Goal: Information Seeking & Learning: Understand process/instructions

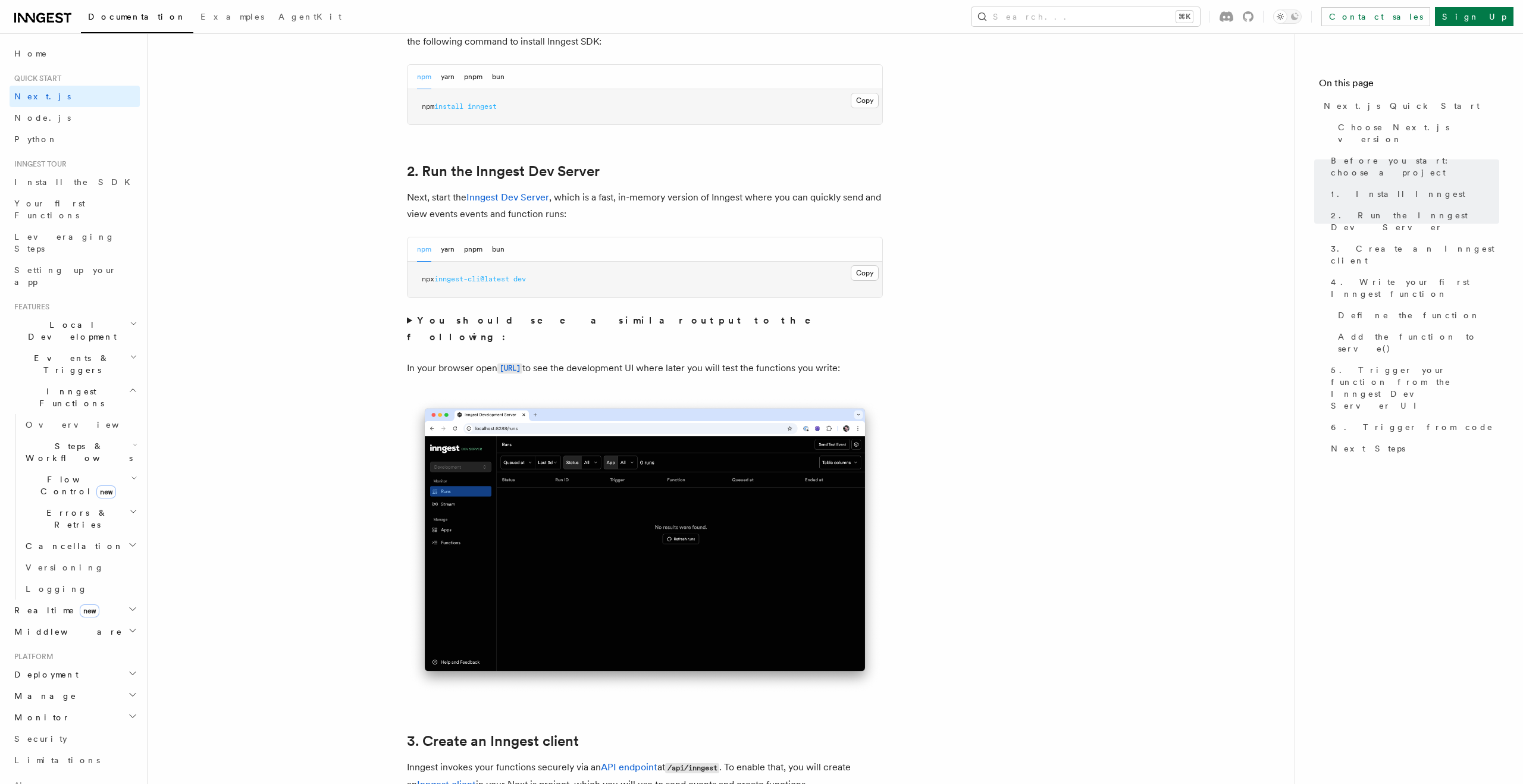
scroll to position [722, 0]
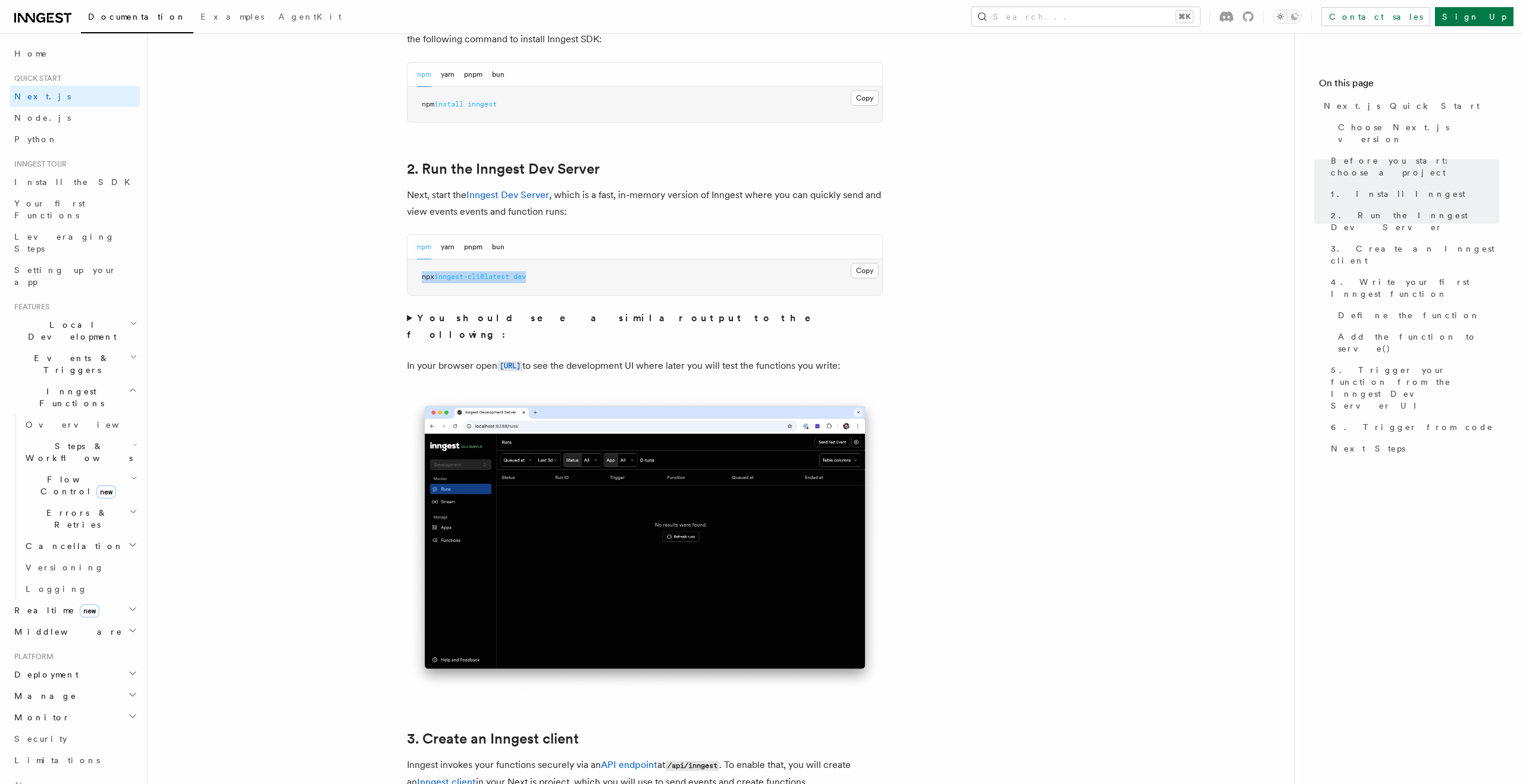
drag, startPoint x: 421, startPoint y: 277, endPoint x: 571, endPoint y: 274, distance: 150.0
click at [571, 274] on pre "npx inngest-cli@latest dev" at bounding box center [645, 277] width 475 height 36
copy span "npx inngest-cli@latest dev"
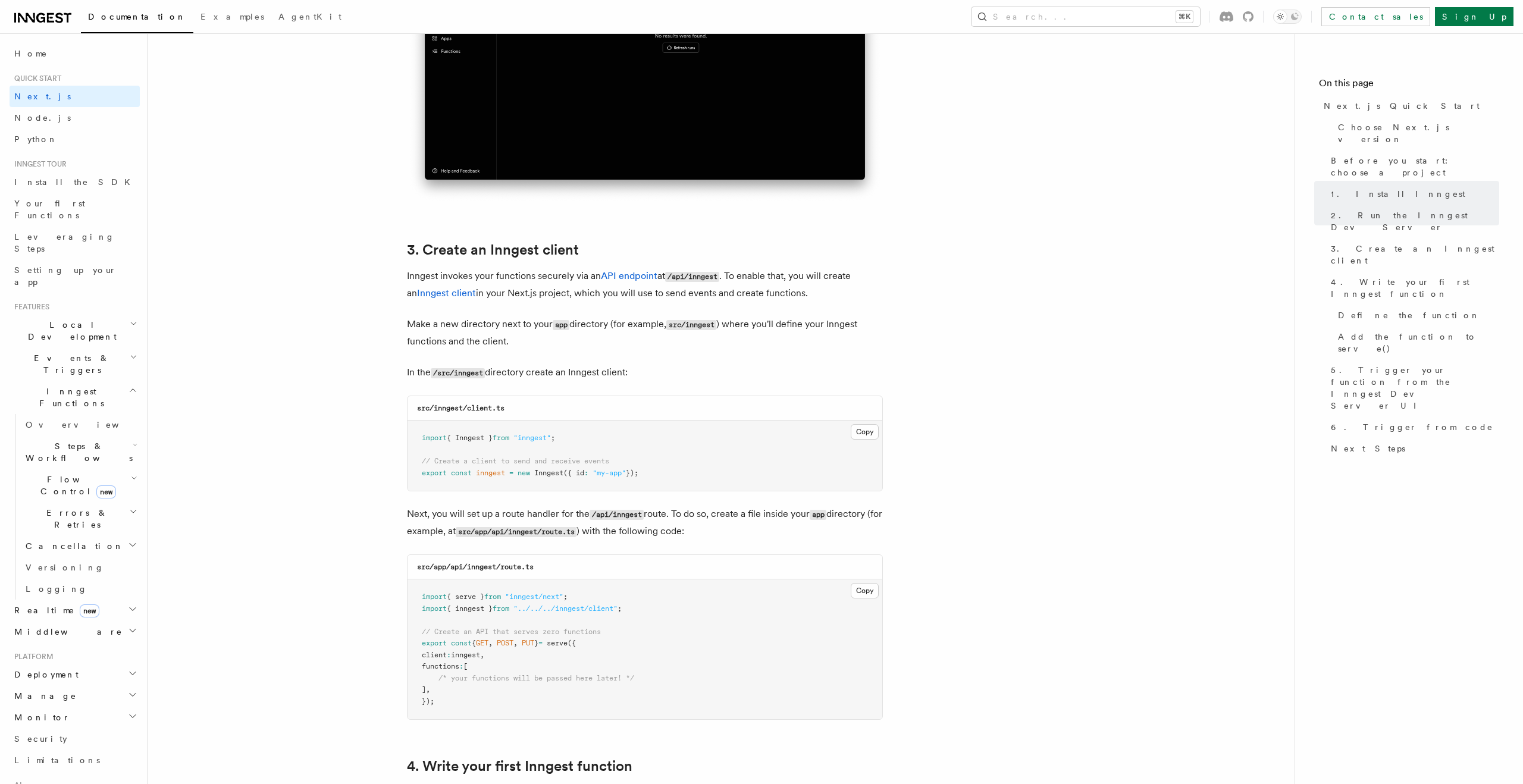
scroll to position [1215, 0]
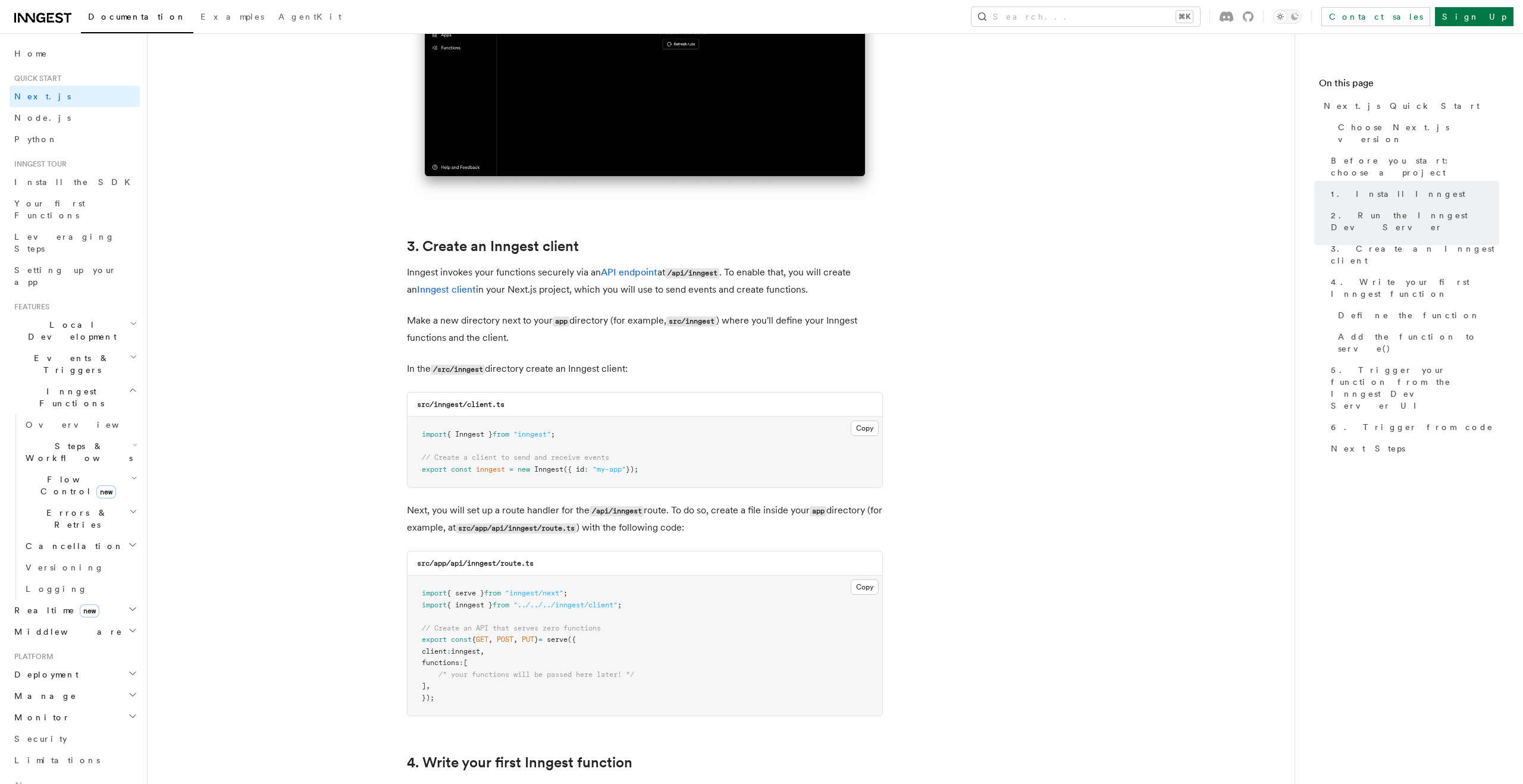
click at [564, 471] on span "Inngest" at bounding box center [549, 470] width 29 height 8
click at [708, 468] on pre "import { Inngest } from "inngest" ; // Create a client to send and receive even…" at bounding box center [645, 452] width 475 height 70
click at [865, 427] on button "Copy Copied" at bounding box center [865, 428] width 28 height 16
click at [862, 583] on button "Copy Copied" at bounding box center [865, 587] width 28 height 16
click at [539, 470] on span "Inngest" at bounding box center [549, 470] width 29 height 8
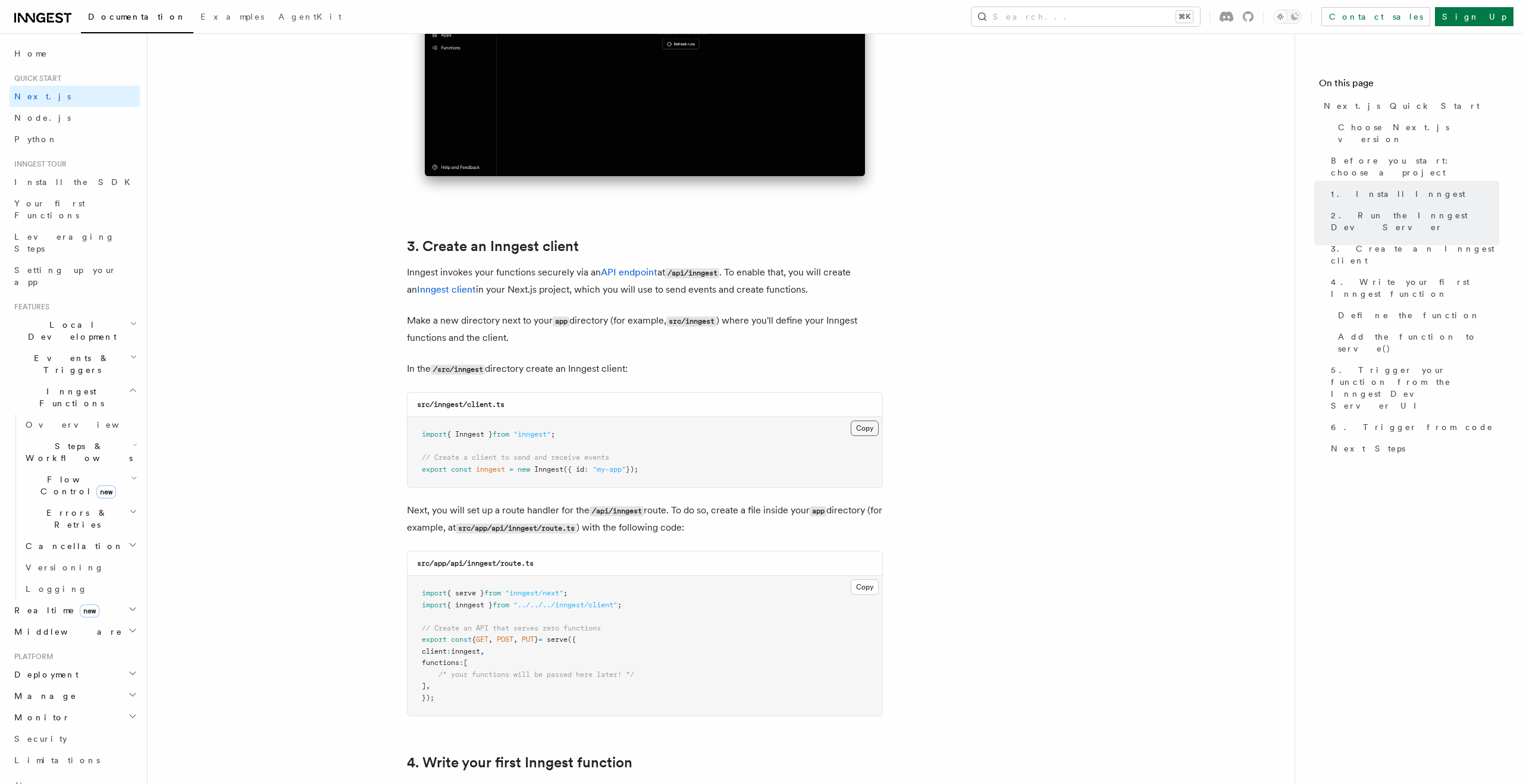
click at [866, 428] on button "Copy Copied" at bounding box center [865, 428] width 28 height 16
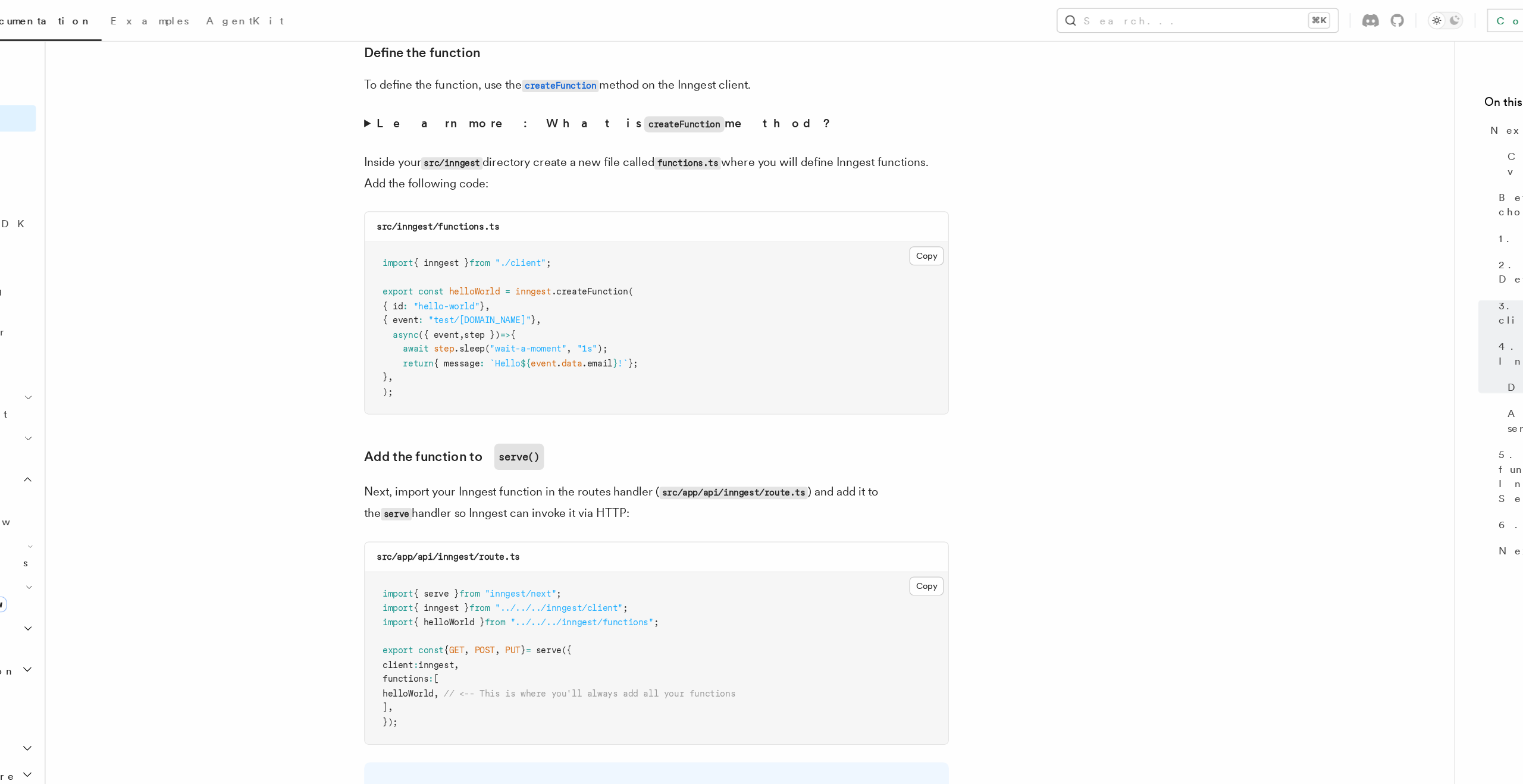
scroll to position [1979, 0]
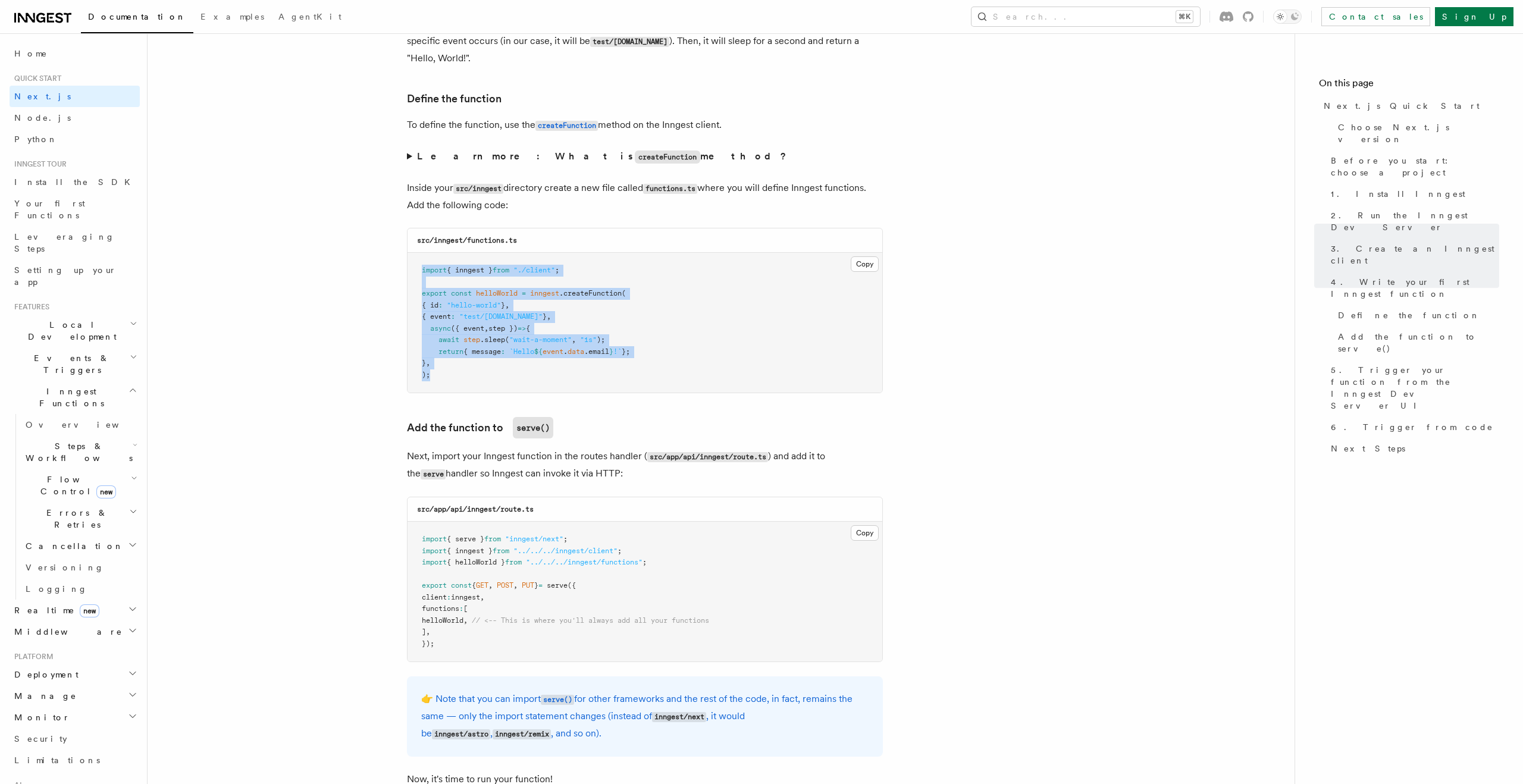
drag, startPoint x: 444, startPoint y: 374, endPoint x: 412, endPoint y: 264, distance: 114.6
click at [412, 264] on pre "import { inngest } from "./client" ; export const helloWorld = inngest .createF…" at bounding box center [645, 322] width 475 height 140
copy code "import { inngest } from "./client" ; export const helloWorld = inngest .createF…"
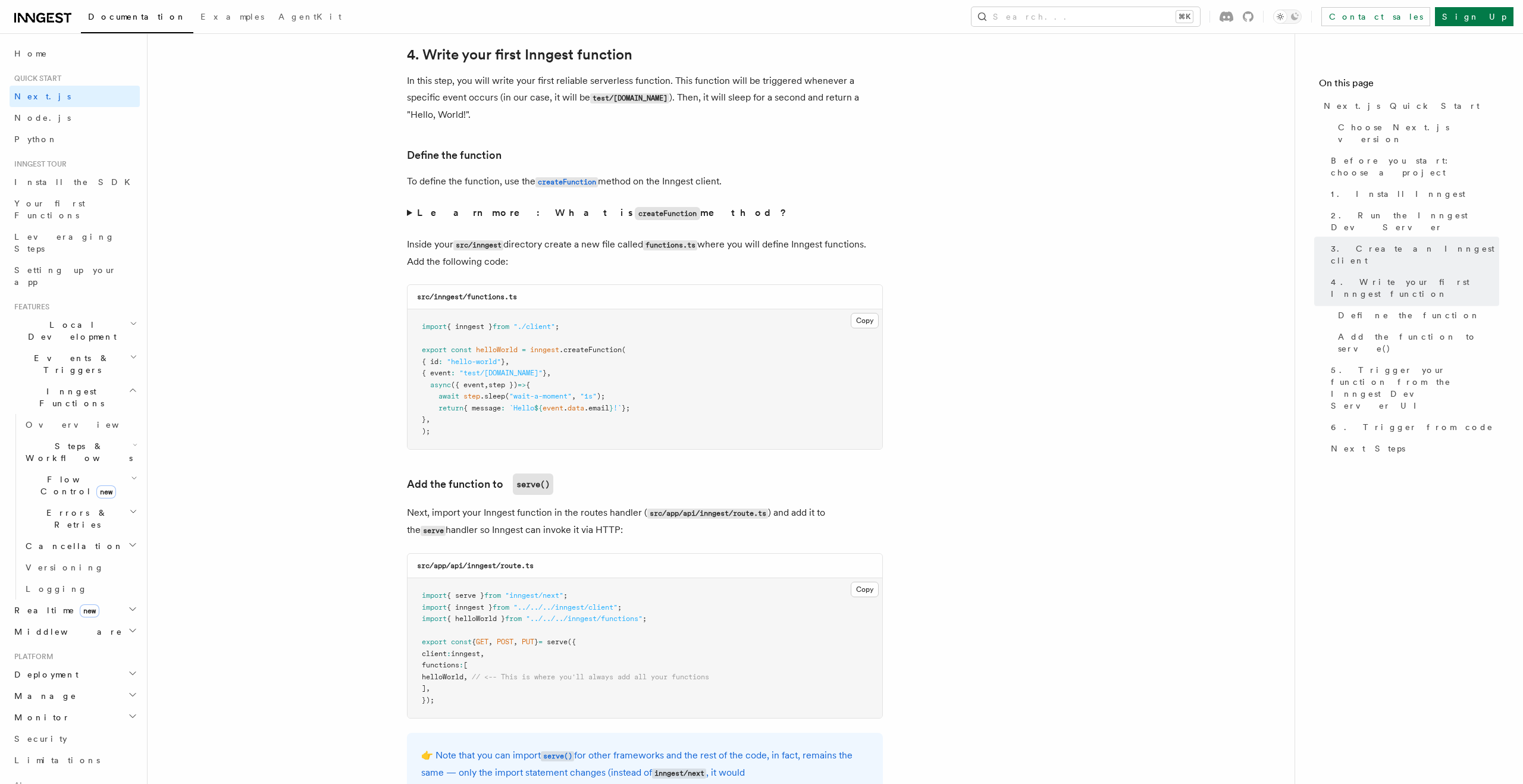
scroll to position [1917, 0]
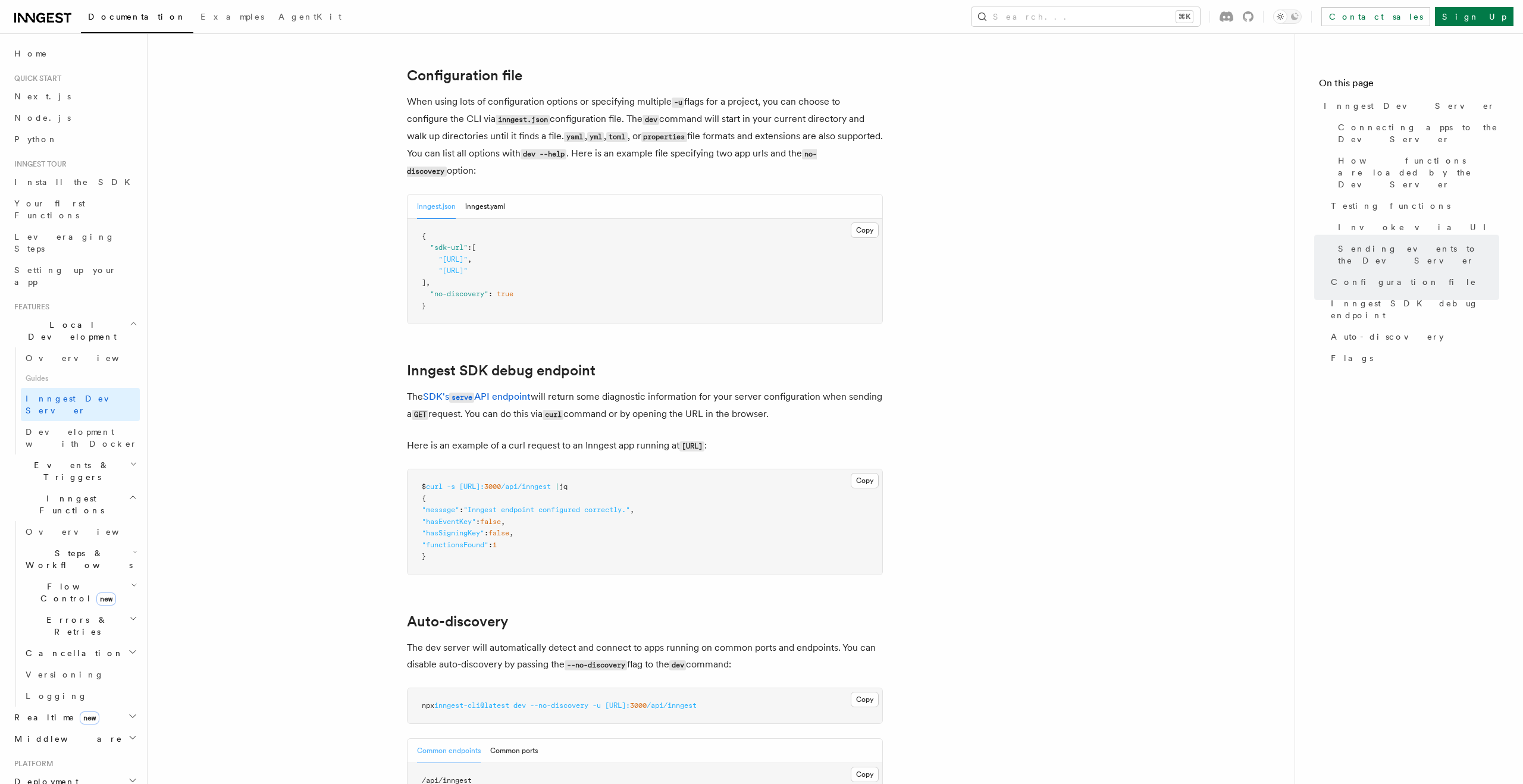
scroll to position [3060, 0]
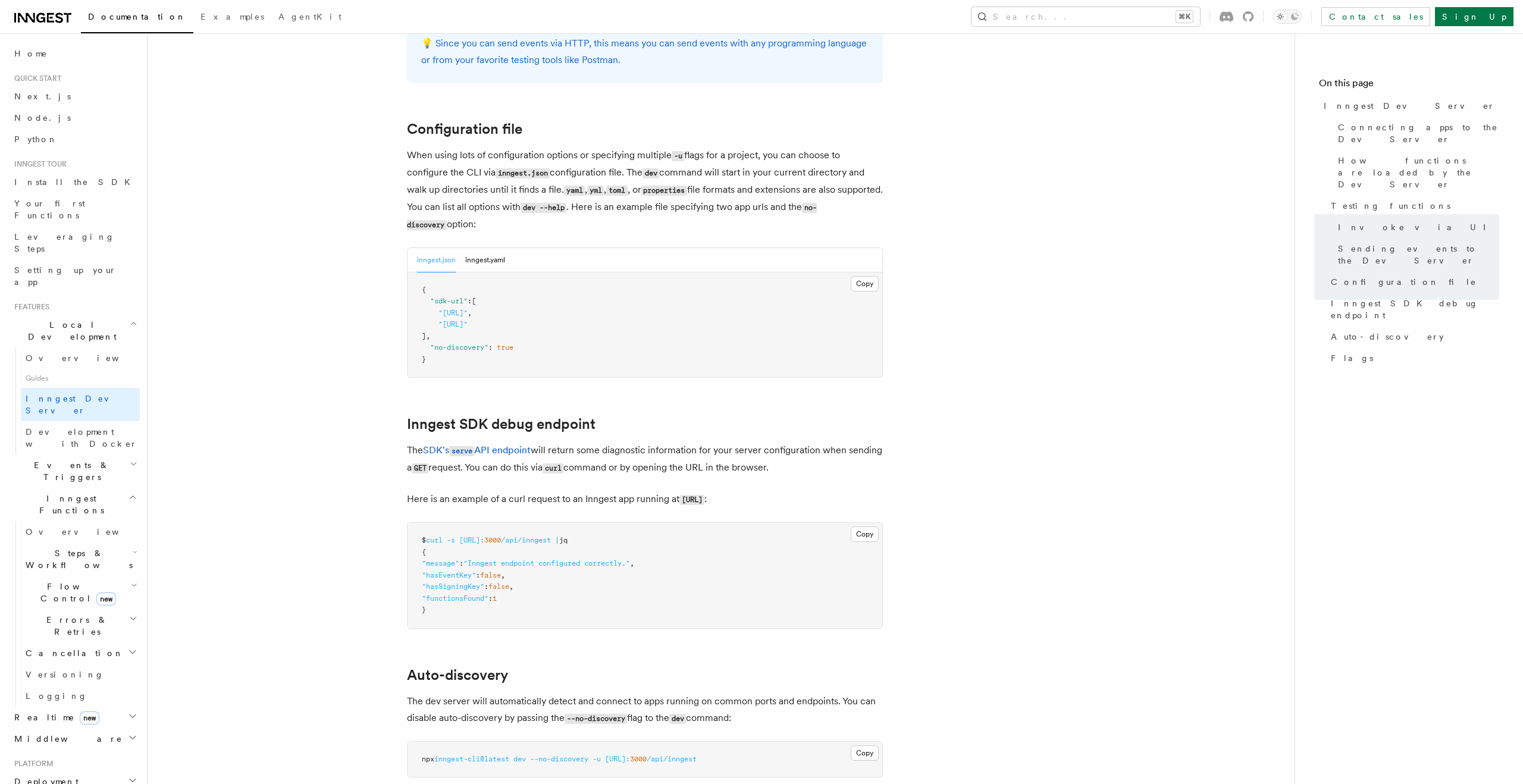
click at [435, 248] on button "inngest.json" at bounding box center [436, 260] width 39 height 24
drag, startPoint x: 449, startPoint y: 346, endPoint x: 413, endPoint y: 274, distance: 80.5
click at [413, 274] on pre "{ "sdk-url" : [ "http://localhost:3000/api/inngest" , "http://localhost:3030/ap…" at bounding box center [645, 325] width 475 height 105
copy code "{ "sdk-url" : [ "http://localhost:3000/api/inngest" , "http://localhost:3030/ap…"
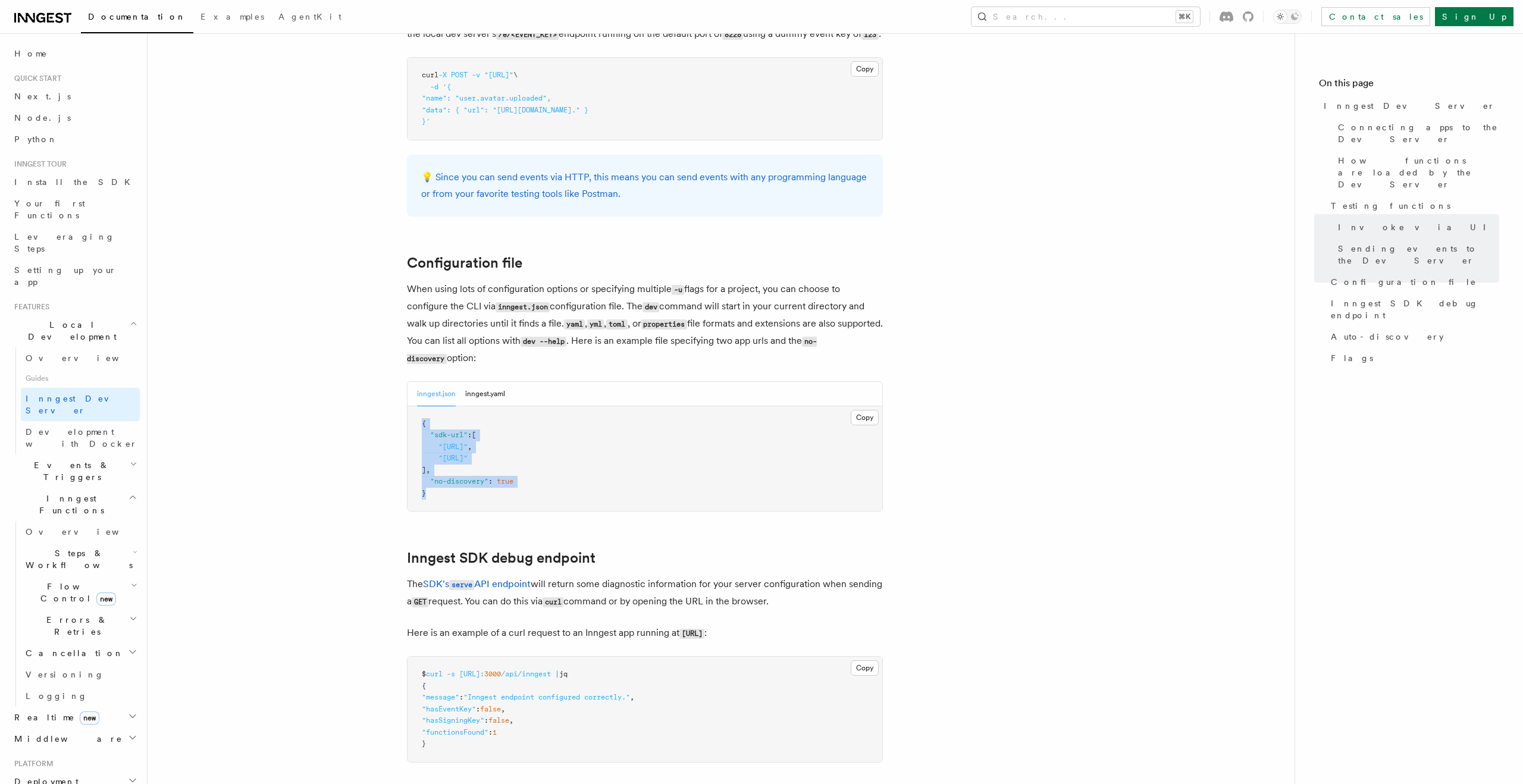
scroll to position [3032, 0]
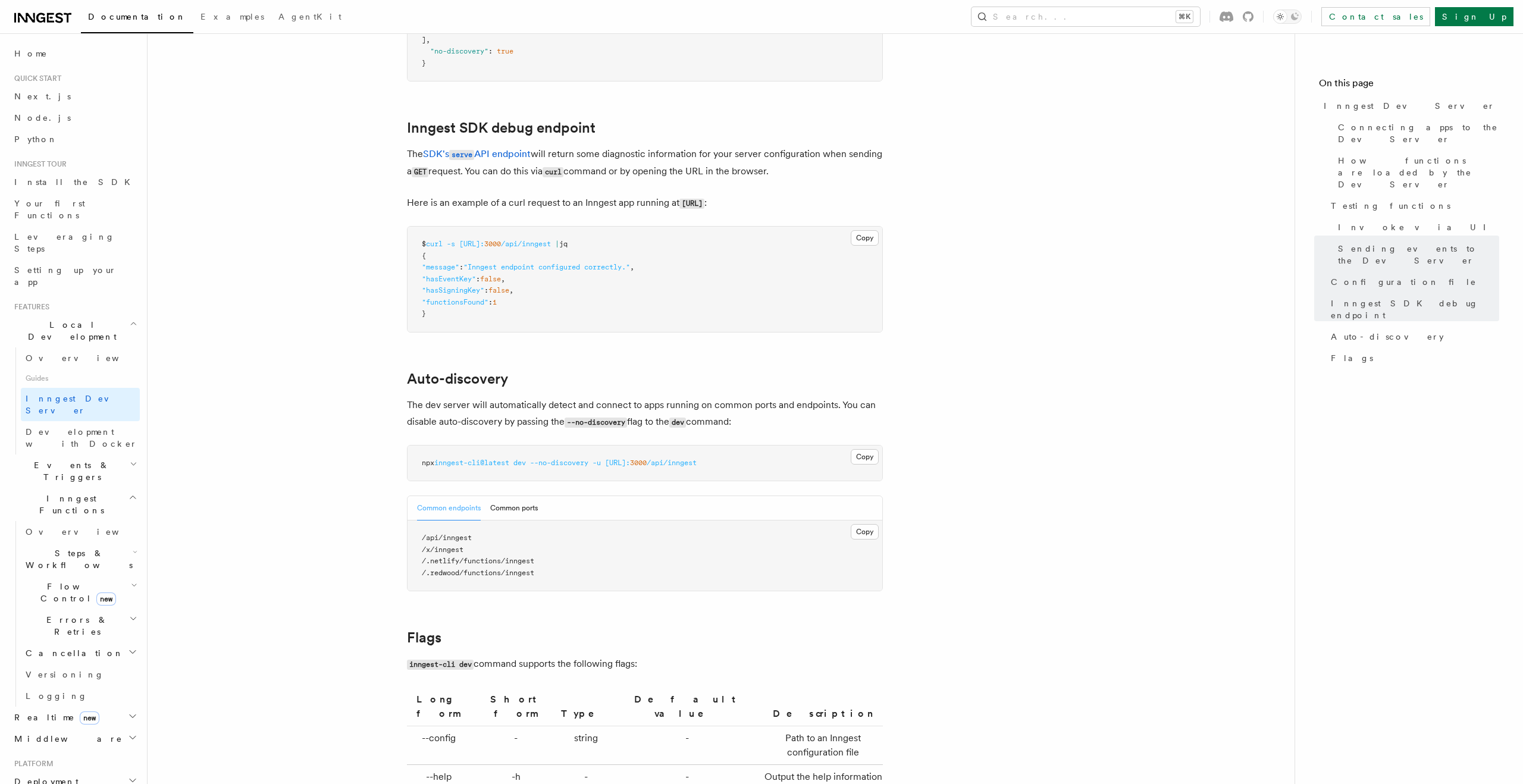
scroll to position [3358, 0]
drag, startPoint x: 650, startPoint y: 389, endPoint x: 759, endPoint y: 401, distance: 109.7
click at [759, 401] on p "The dev server will automatically detect and connect to apps running on common …" at bounding box center [645, 413] width 476 height 34
click at [783, 402] on p "The dev server will automatically detect and connect to apps running on common …" at bounding box center [645, 413] width 476 height 34
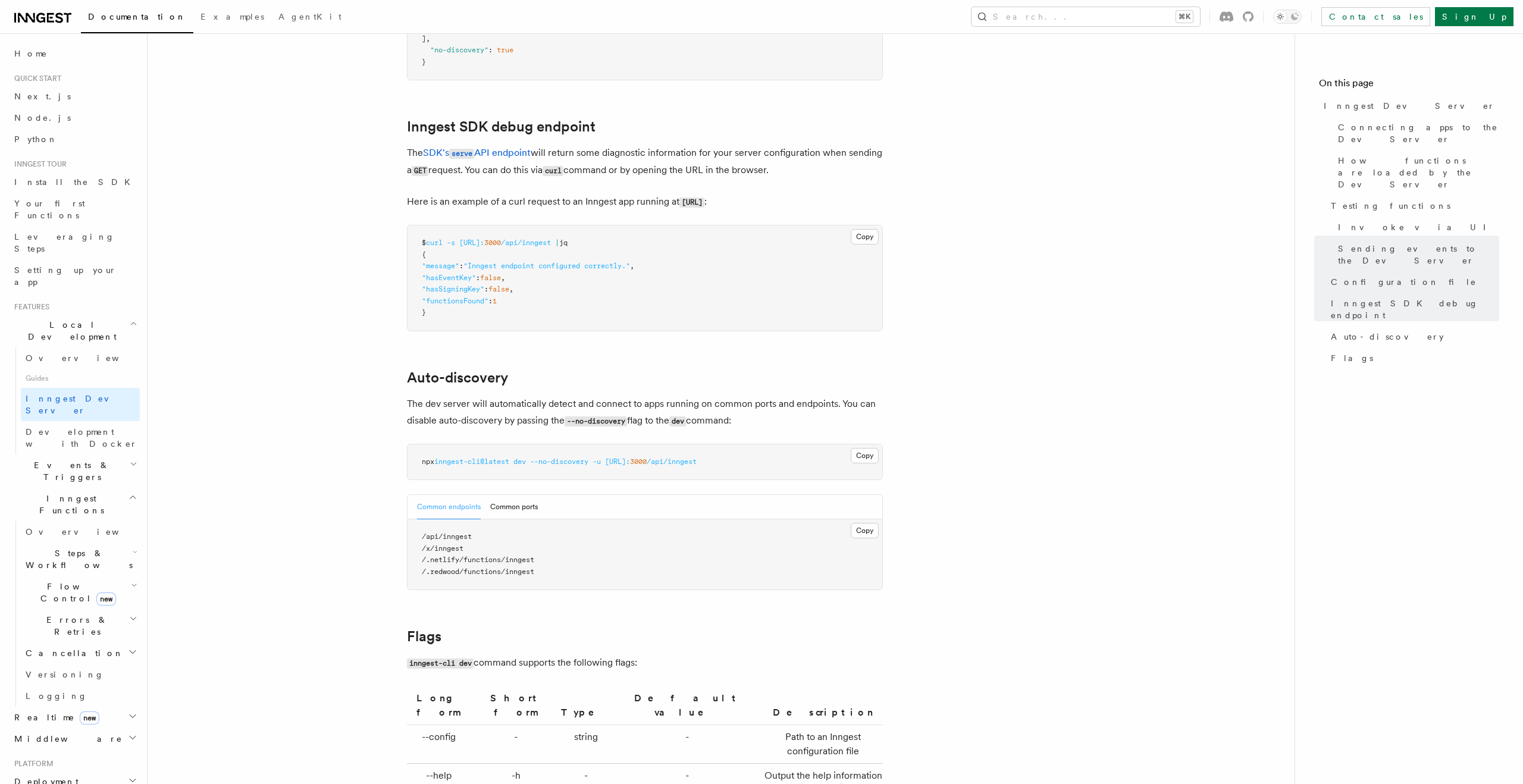
drag, startPoint x: 788, startPoint y: 403, endPoint x: 392, endPoint y: 390, distance: 396.2
click at [472, 396] on p "The dev server will automatically detect and connect to apps running on common …" at bounding box center [645, 413] width 476 height 34
click at [511, 495] on button "Common ports" at bounding box center [514, 507] width 48 height 24
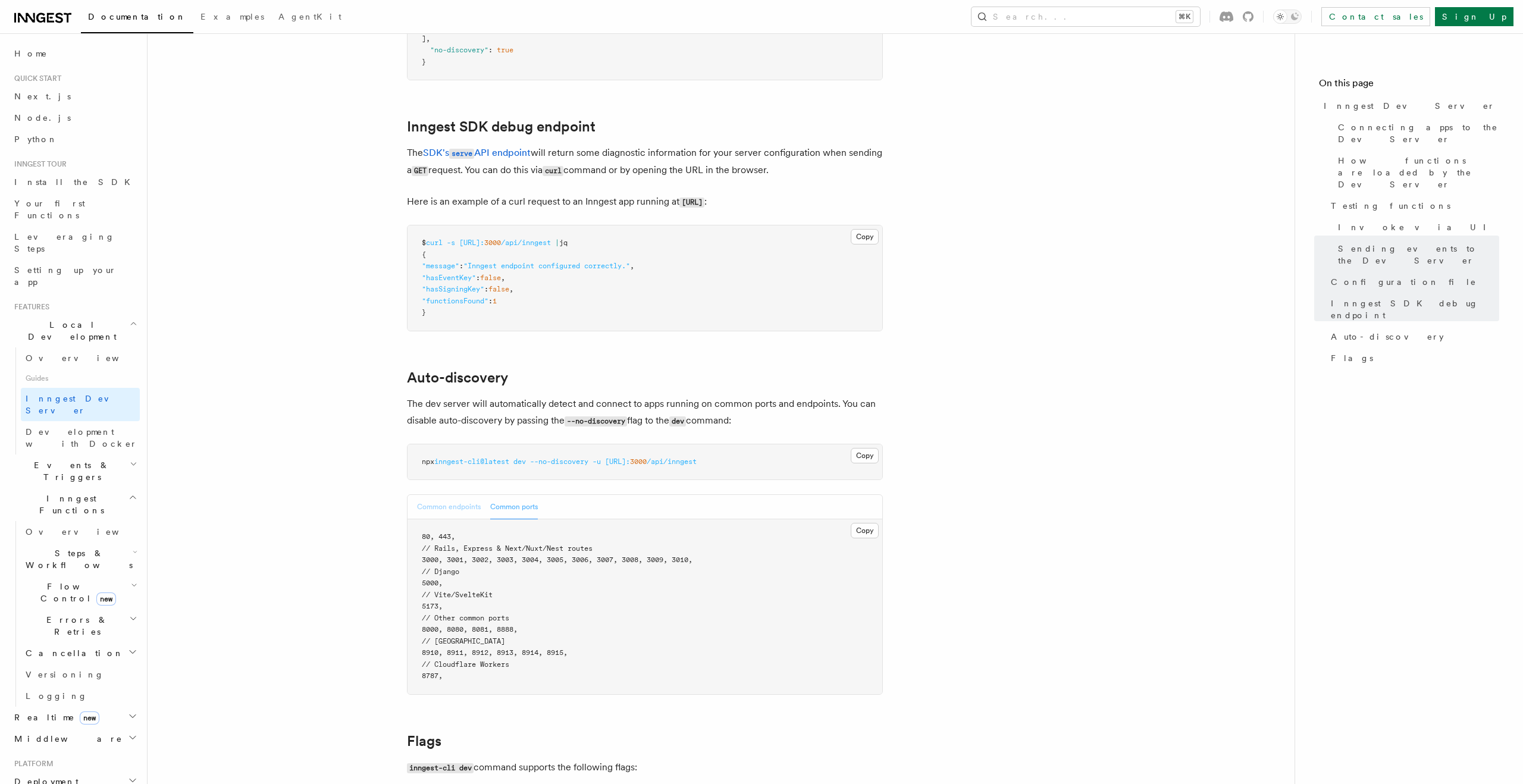
click at [442, 495] on button "Common endpoints" at bounding box center [448, 507] width 64 height 24
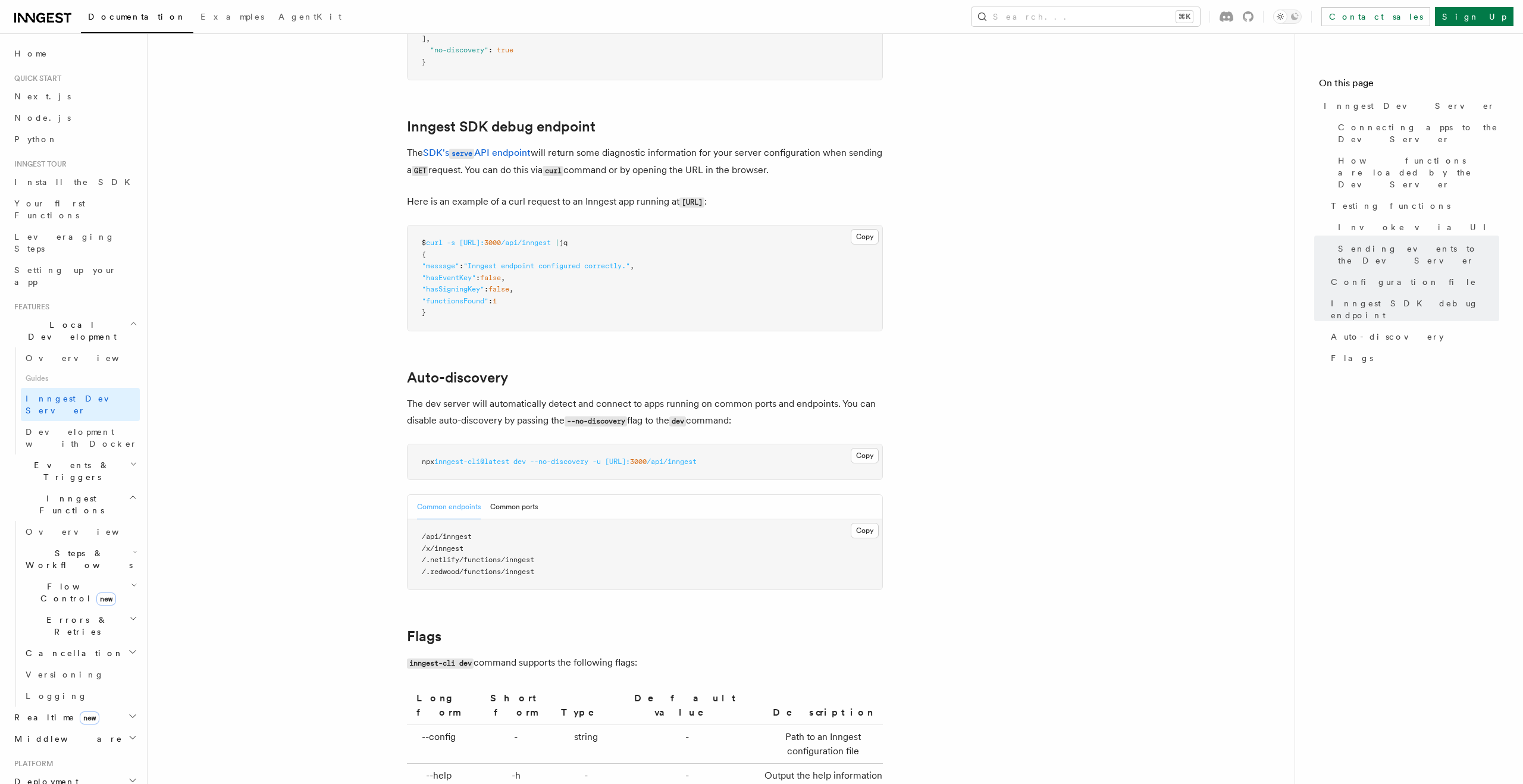
click at [481, 531] on pre "/api/inngest /x/inngest /.netlify/functions/inngest /.redwood/functions/inngest" at bounding box center [645, 554] width 475 height 70
drag, startPoint x: 416, startPoint y: 521, endPoint x: 479, endPoint y: 521, distance: 63.0
click at [479, 521] on pre "/api/inngest /x/inngest /.netlify/functions/inngest /.redwood/functions/inngest" at bounding box center [645, 554] width 475 height 70
click at [527, 495] on button "Common ports" at bounding box center [514, 507] width 48 height 24
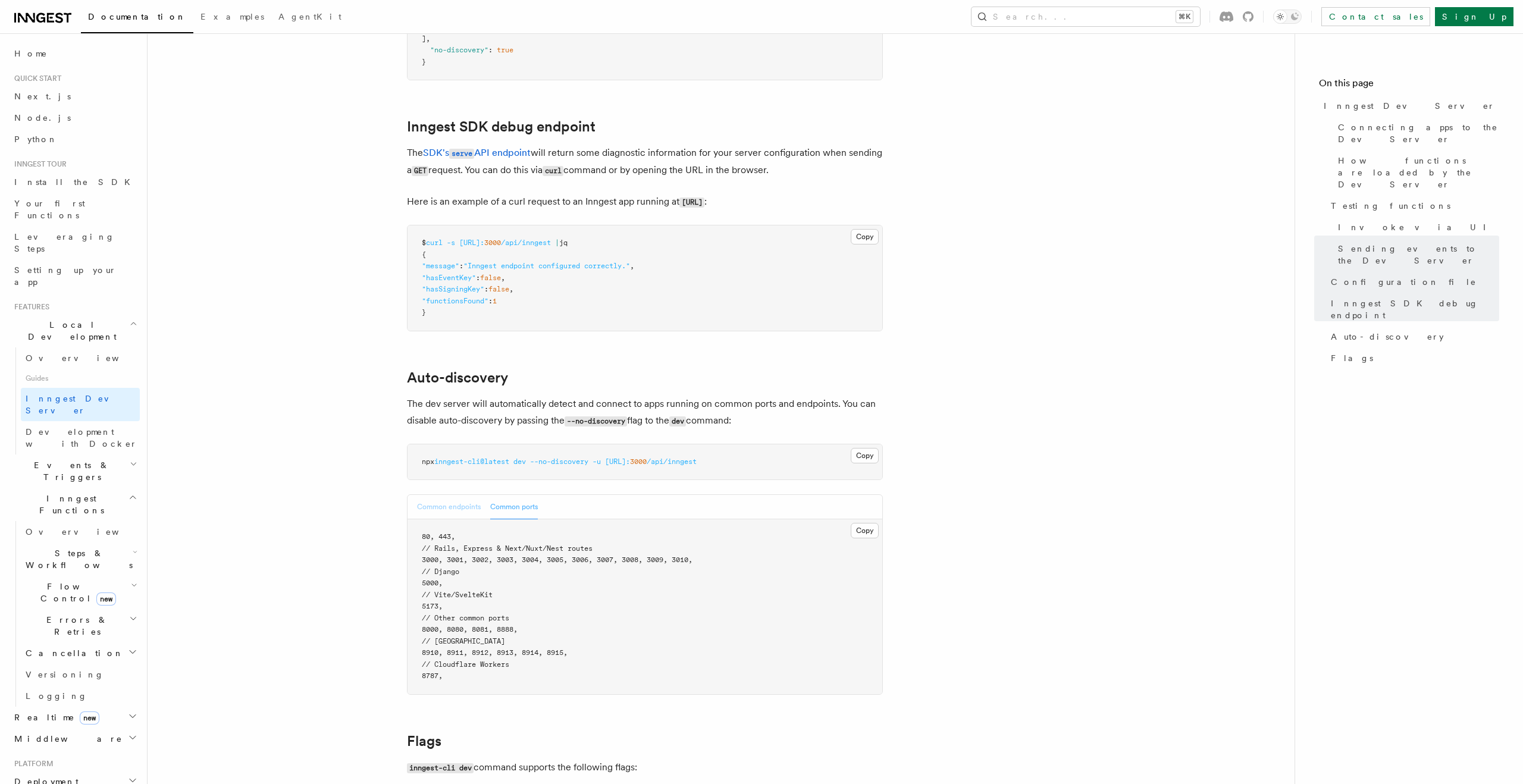
click at [457, 495] on button "Common endpoints" at bounding box center [448, 507] width 64 height 24
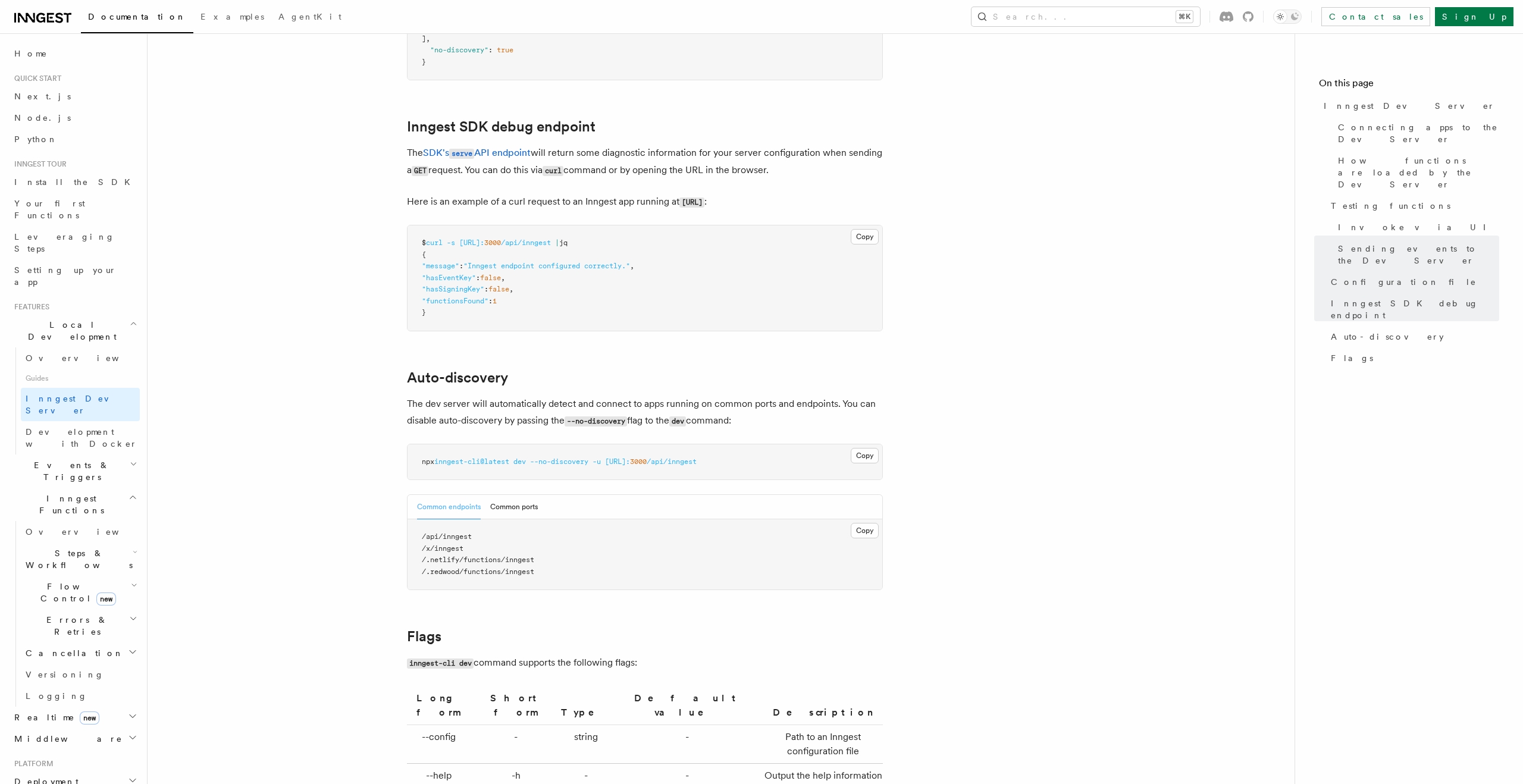
scroll to position [3363, 0]
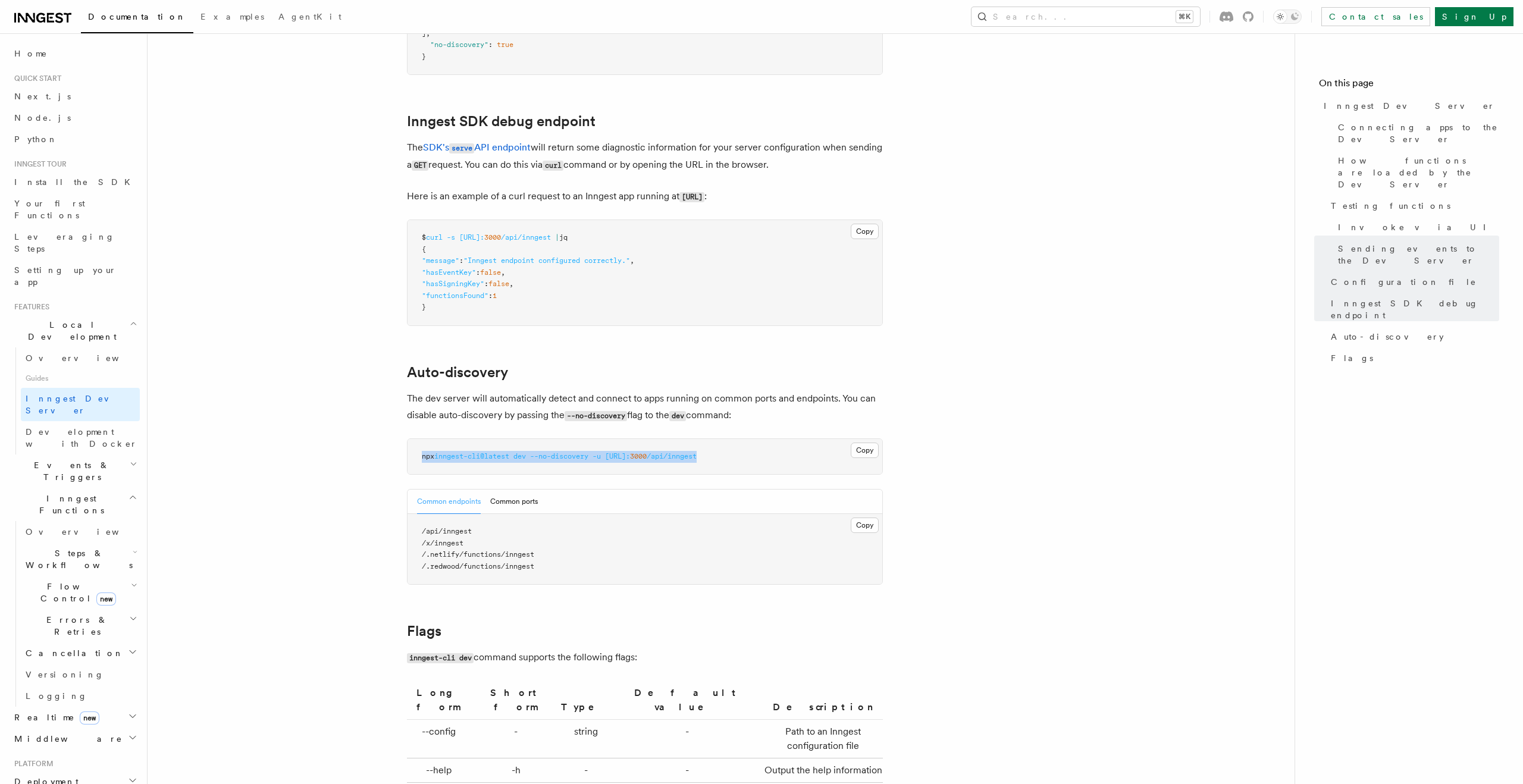
drag, startPoint x: 760, startPoint y: 444, endPoint x: 422, endPoint y: 442, distance: 338.0
click at [422, 442] on pre "npx inngest-cli@latest dev --no-discovery -u http://localhost: 3000 /api/inngest" at bounding box center [645, 457] width 475 height 36
copy span "npx inngest-cli@latest dev --no-discovery -u http://localhost: 3000 /api/inngest"
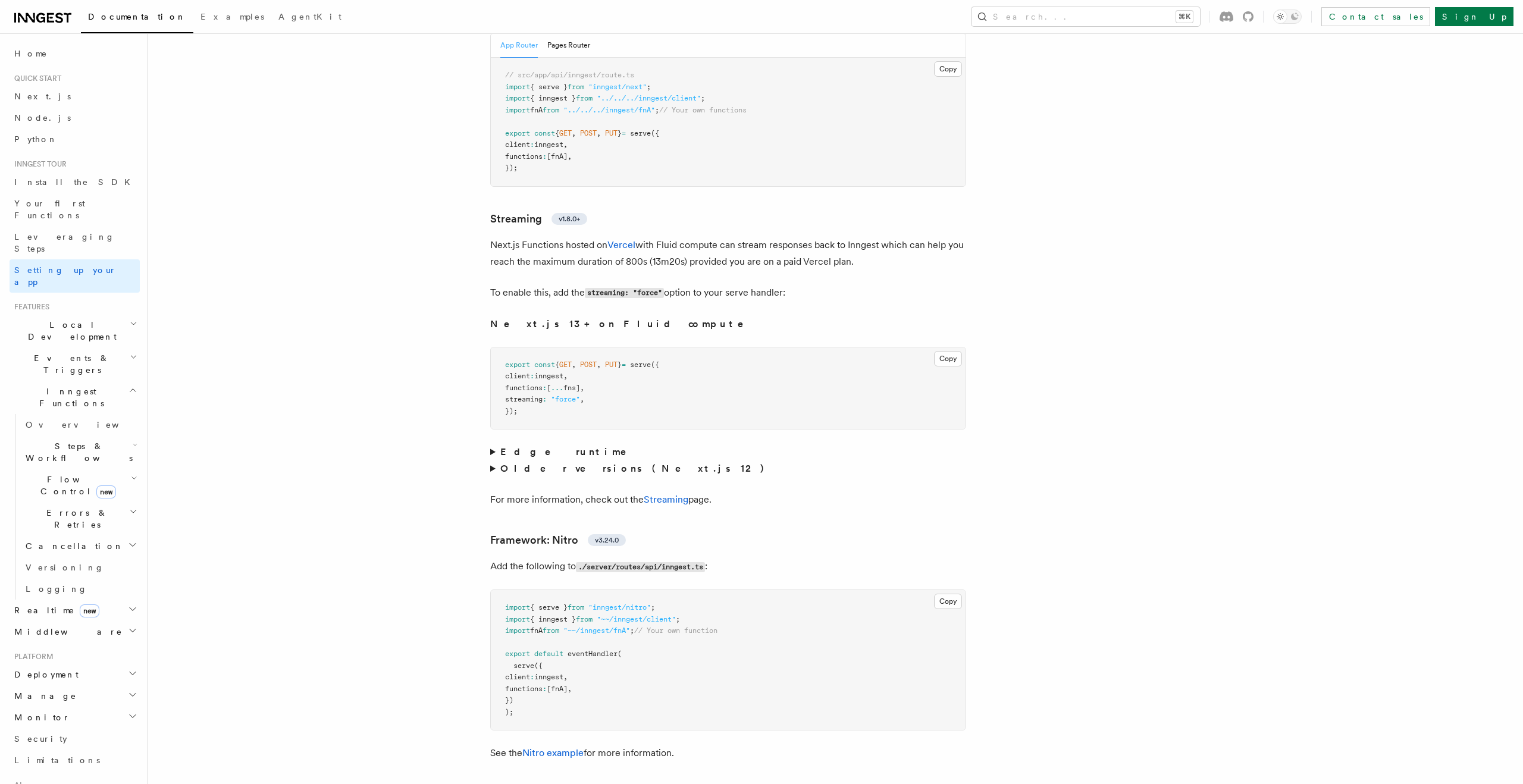
scroll to position [7414, 0]
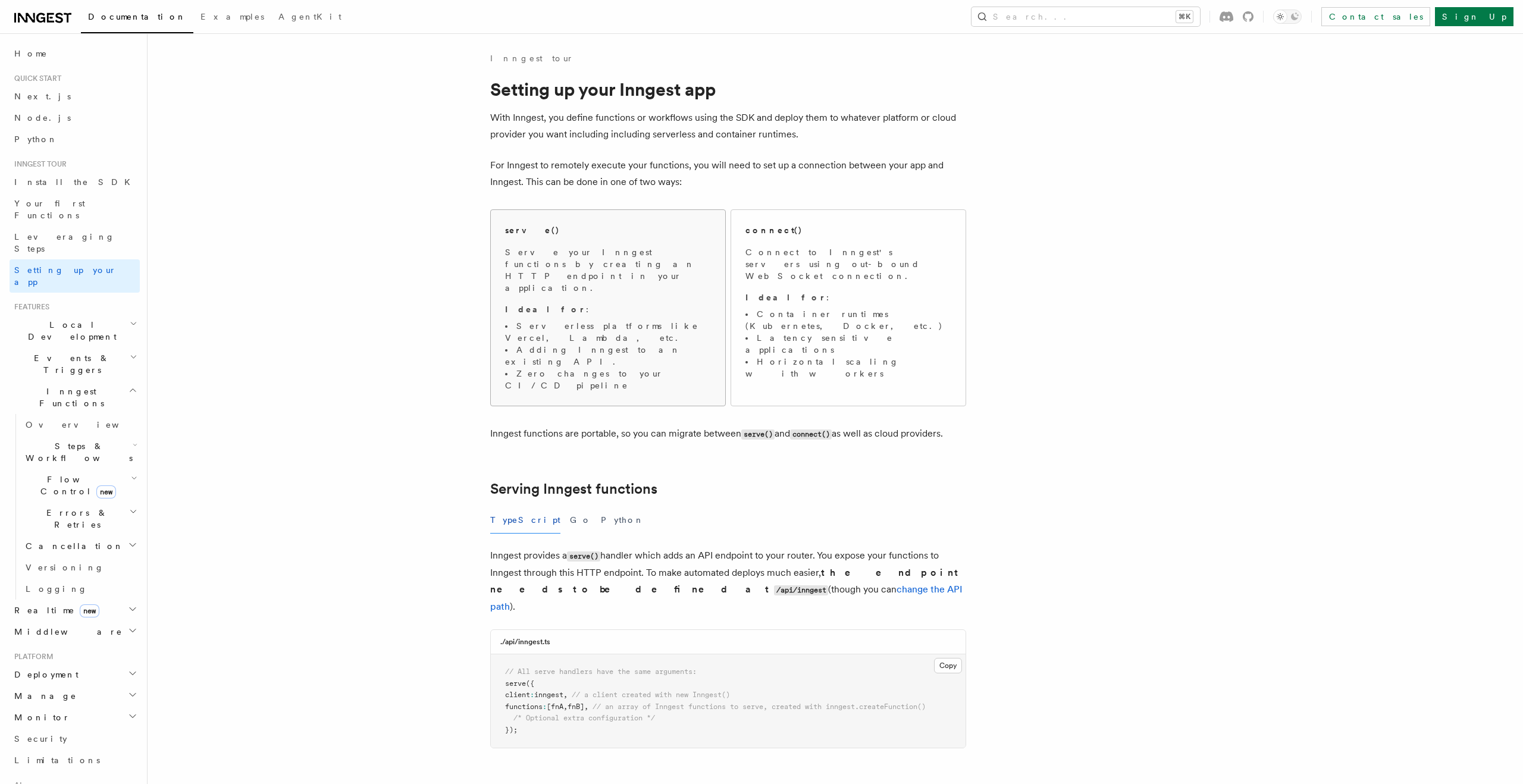
click at [564, 344] on li "Adding Inngest to an existing API." at bounding box center [608, 355] width 206 height 24
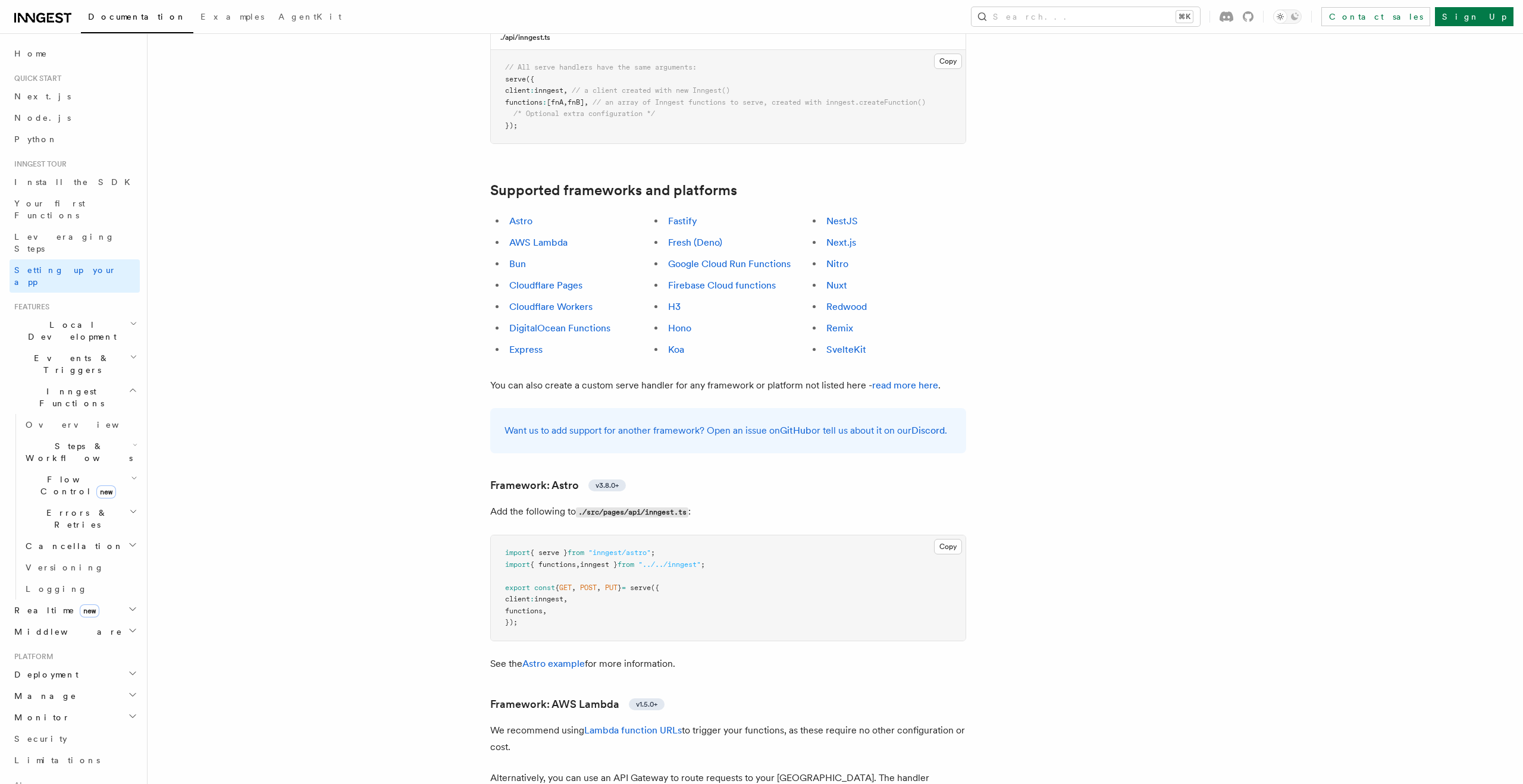
scroll to position [608, 0]
click at [833, 233] on link "Next.js" at bounding box center [841, 239] width 30 height 12
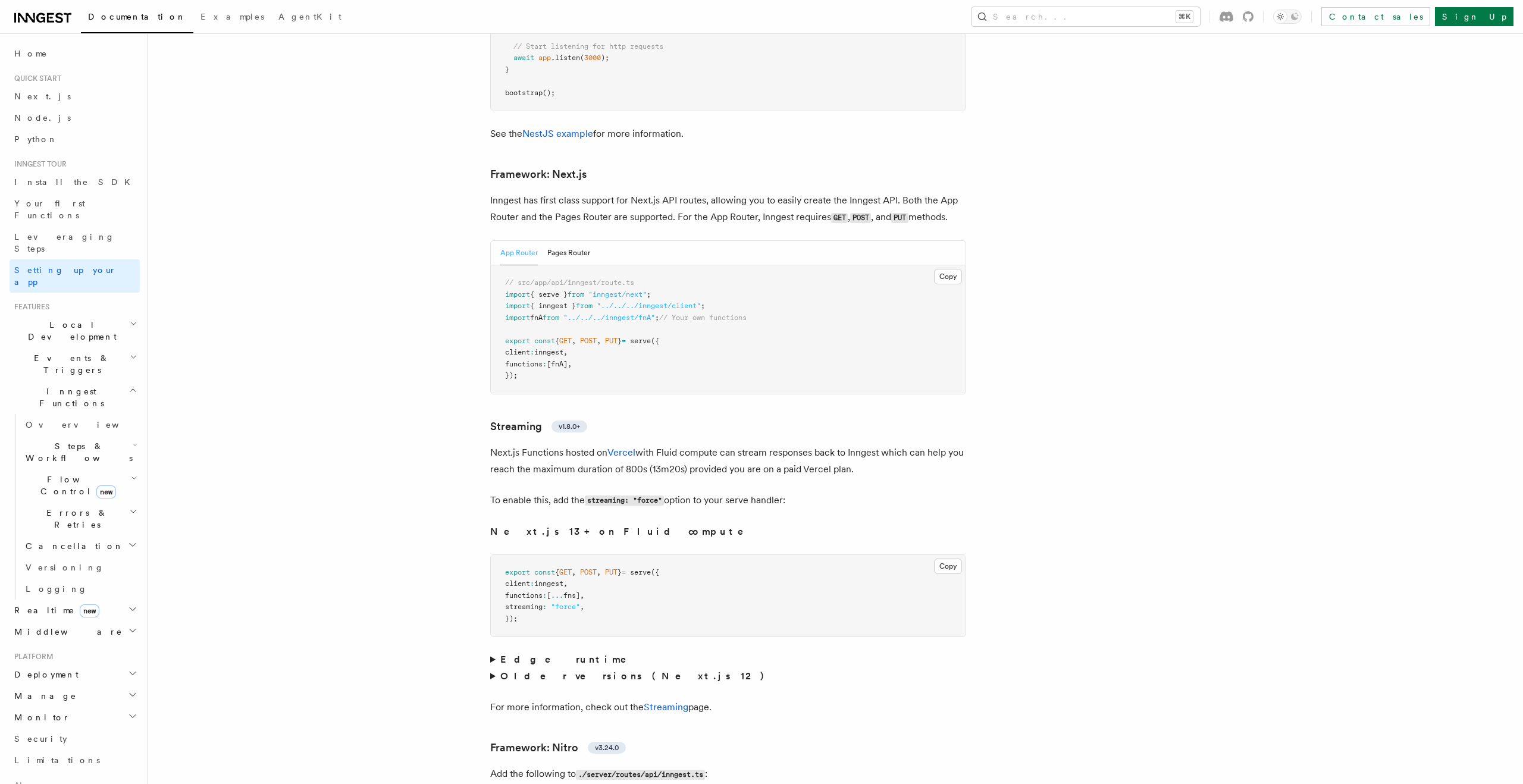
scroll to position [7270, 0]
